Goal: Information Seeking & Learning: Learn about a topic

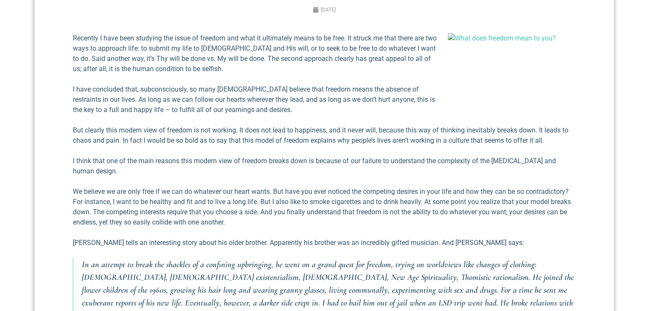
scroll to position [384, 0]
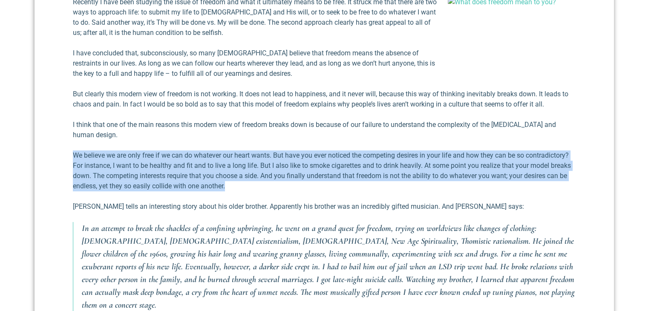
drag, startPoint x: 232, startPoint y: 187, endPoint x: 73, endPoint y: 158, distance: 161.6
click at [73, 158] on p "We believe we are only free if we can do whatever our heart wants. But have you…" at bounding box center [324, 171] width 503 height 41
drag, startPoint x: 211, startPoint y: 159, endPoint x: 329, endPoint y: 151, distance: 117.5
click at [329, 151] on div "Recently I have been studying the issue of freedom and what it ultimately means…" at bounding box center [324, 247] width 503 height 501
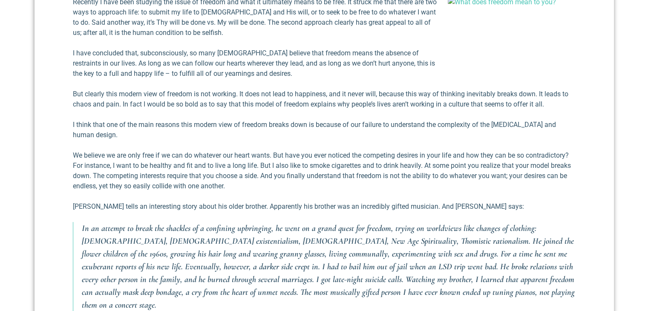
click at [387, 132] on p "I think that one of the main reasons this modern view of freedom breaks down is…" at bounding box center [324, 130] width 503 height 20
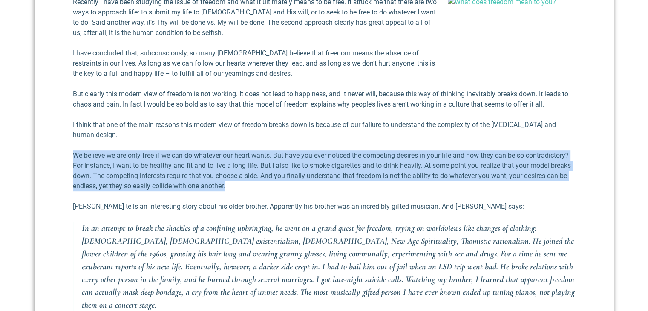
drag, startPoint x: 75, startPoint y: 155, endPoint x: 249, endPoint y: 186, distance: 176.4
click at [249, 187] on p "We believe we are only free if we can do whatever our heart wants. But have you…" at bounding box center [324, 171] width 503 height 41
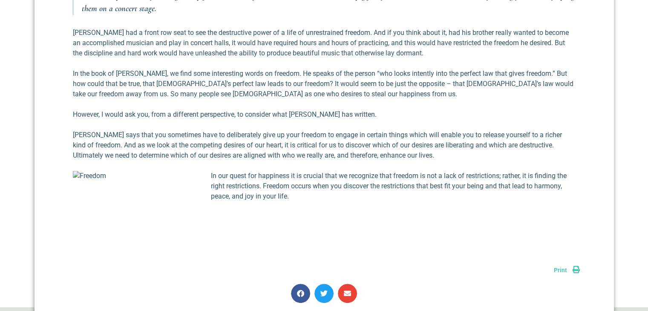
scroll to position [682, 0]
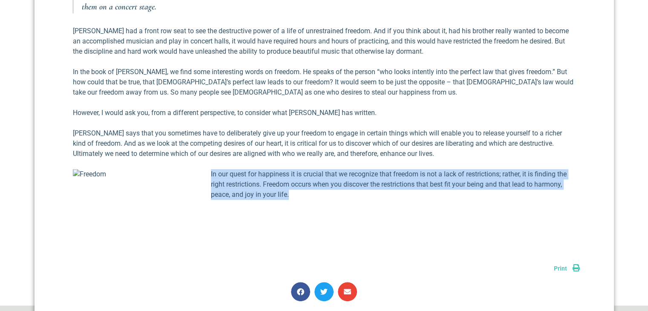
drag, startPoint x: 211, startPoint y: 163, endPoint x: 319, endPoint y: 180, distance: 108.8
click at [319, 180] on p "In our quest for happiness it is crucial that we recognize that freedom is not …" at bounding box center [324, 184] width 503 height 31
copy p "In our quest for happiness it is crucial that we recognize that freedom is not …"
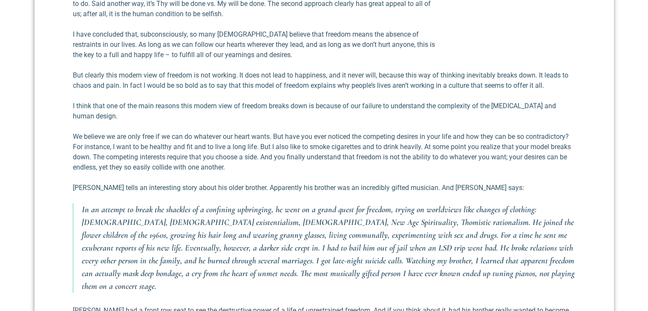
scroll to position [384, 0]
